Goal: Communication & Community: Answer question/provide support

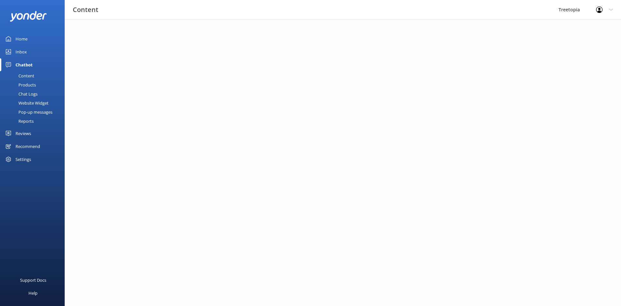
click at [27, 51] on div "Inbox" at bounding box center [21, 51] width 11 height 13
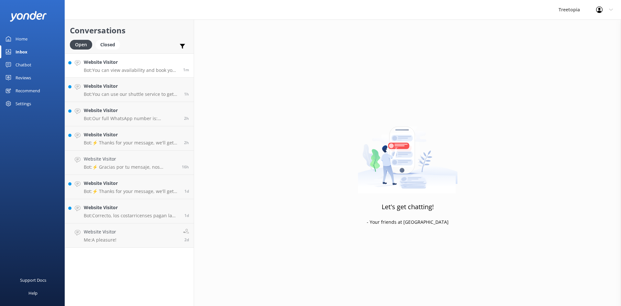
click at [176, 71] on p "Bot: You can view availability and book your TreeTopia experience online by cli…" at bounding box center [131, 70] width 94 height 6
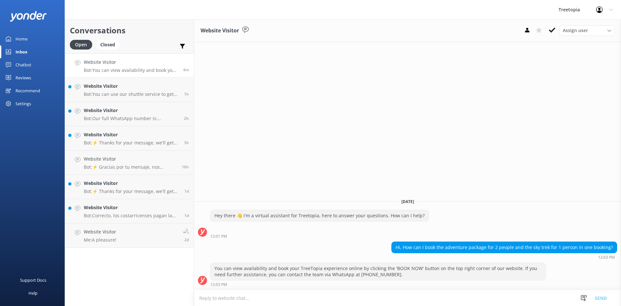
click at [219, 93] on div "Website Visitor Assign user [PERSON_NAME] Customer Support [PERSON_NAME] [DATE]…" at bounding box center [407, 162] width 427 height 286
